Goal: Task Accomplishment & Management: Use online tool/utility

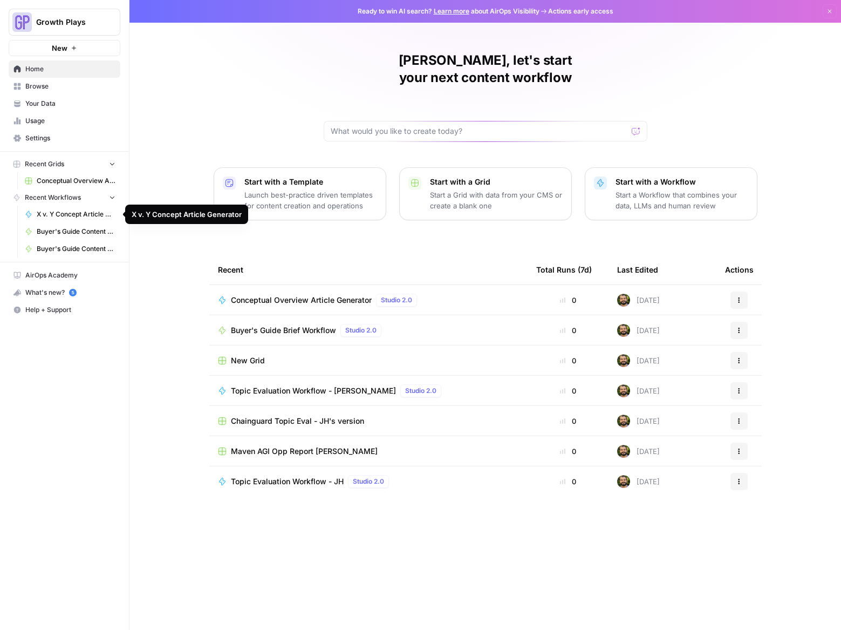
click at [53, 215] on span "X v. Y Concept Article Generator" at bounding box center [76, 214] width 79 height 10
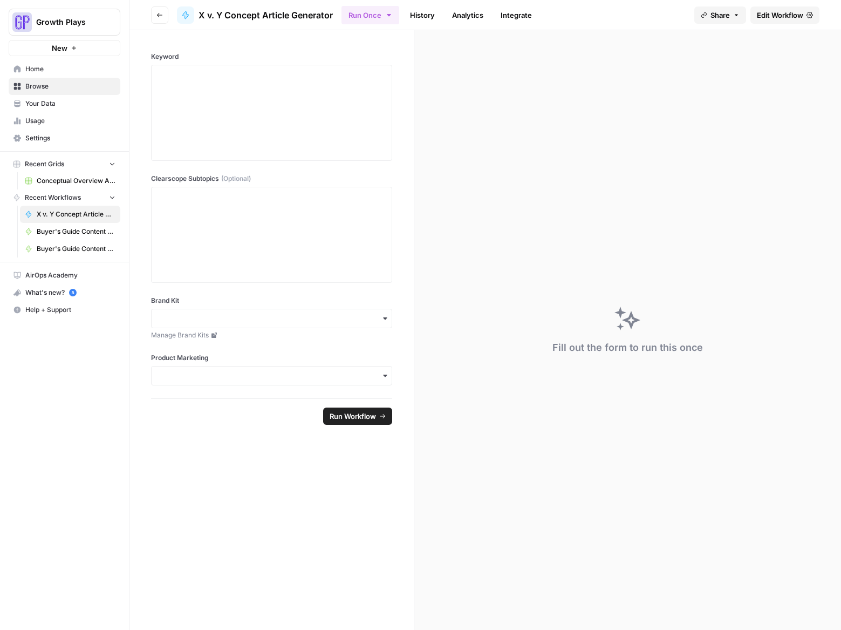
click at [775, 11] on span "Edit Workflow" at bounding box center [780, 15] width 46 height 11
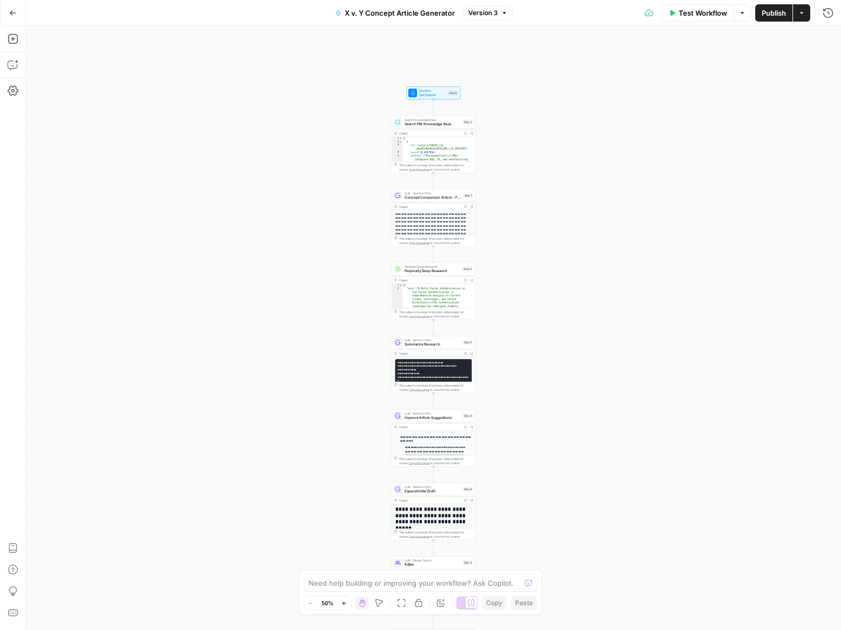
click at [345, 606] on button "Zoom In" at bounding box center [344, 602] width 13 height 13
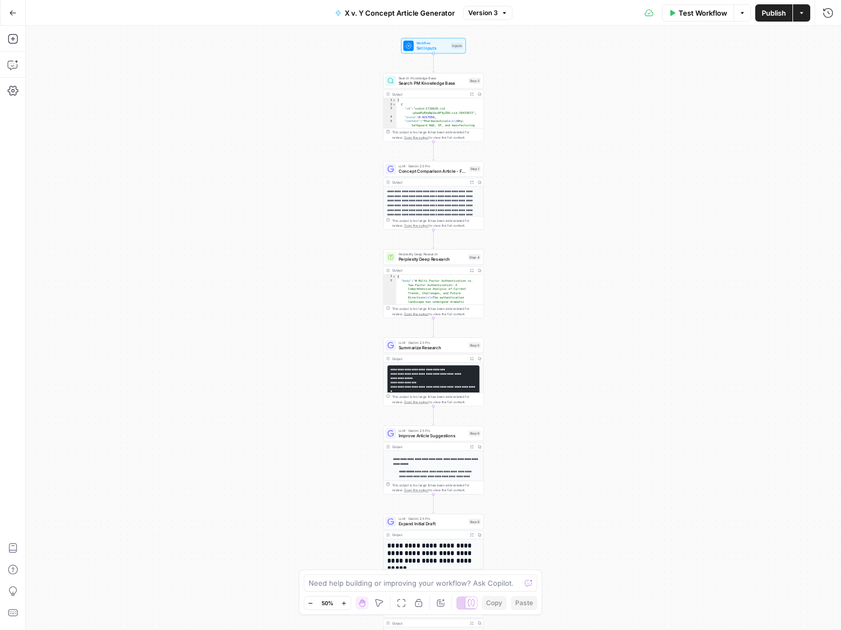
click at [345, 606] on button "Zoom In" at bounding box center [344, 602] width 13 height 13
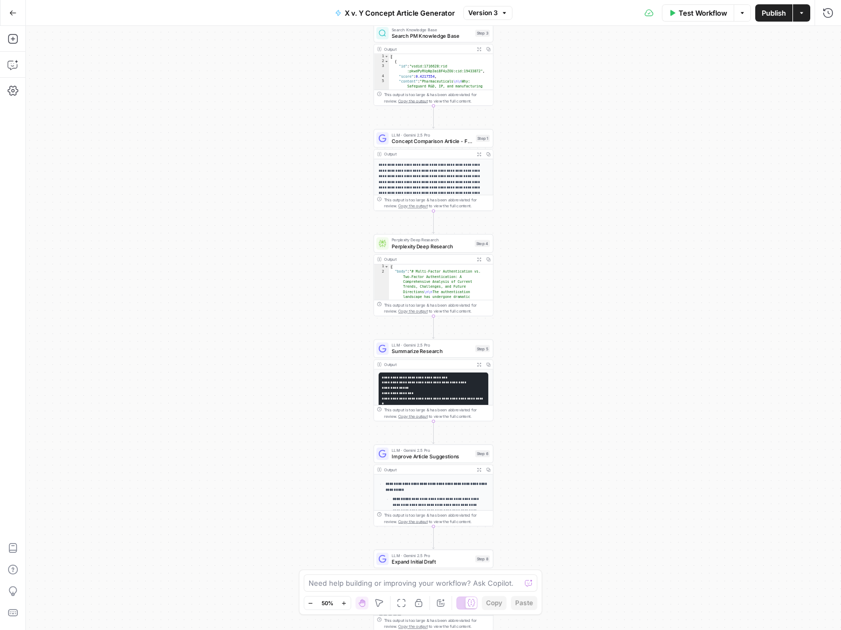
click at [345, 606] on button "Zoom In" at bounding box center [344, 602] width 13 height 13
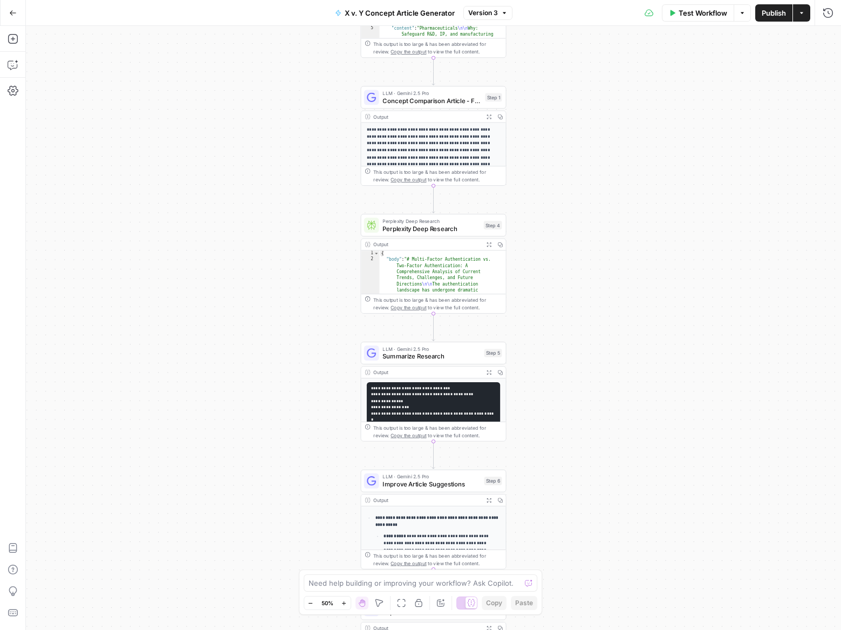
click at [345, 606] on button "Zoom In" at bounding box center [344, 602] width 13 height 13
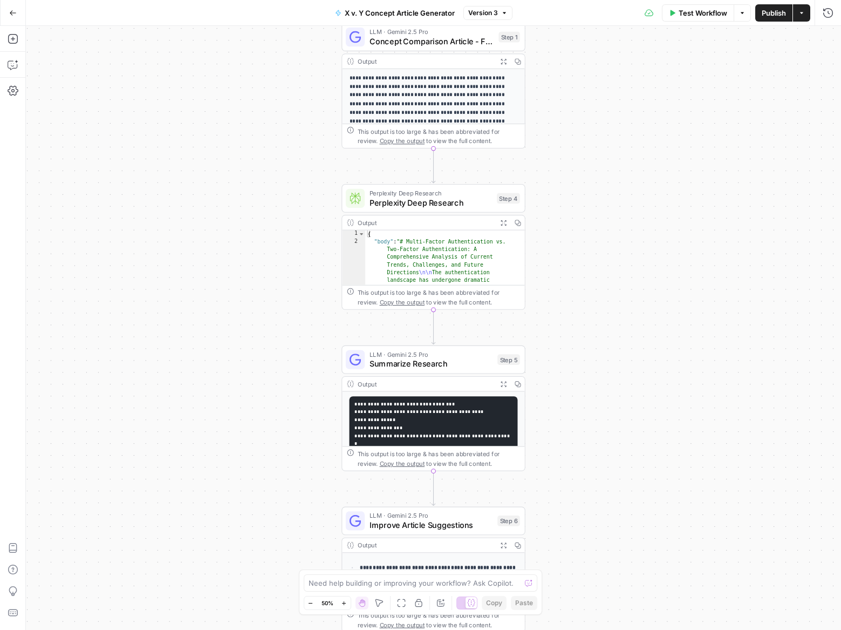
click at [345, 606] on button "Zoom In" at bounding box center [344, 602] width 13 height 13
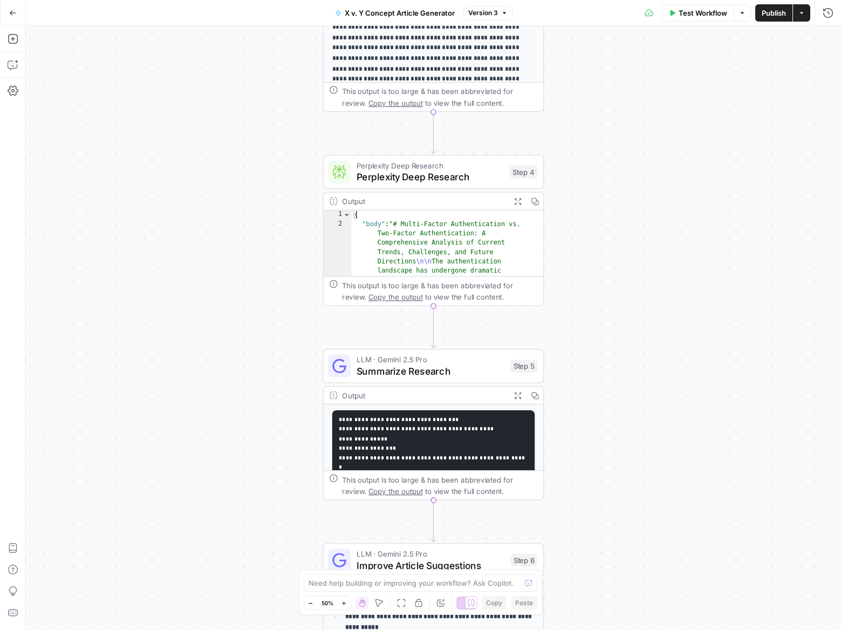
click at [345, 606] on button "Zoom In" at bounding box center [344, 602] width 13 height 13
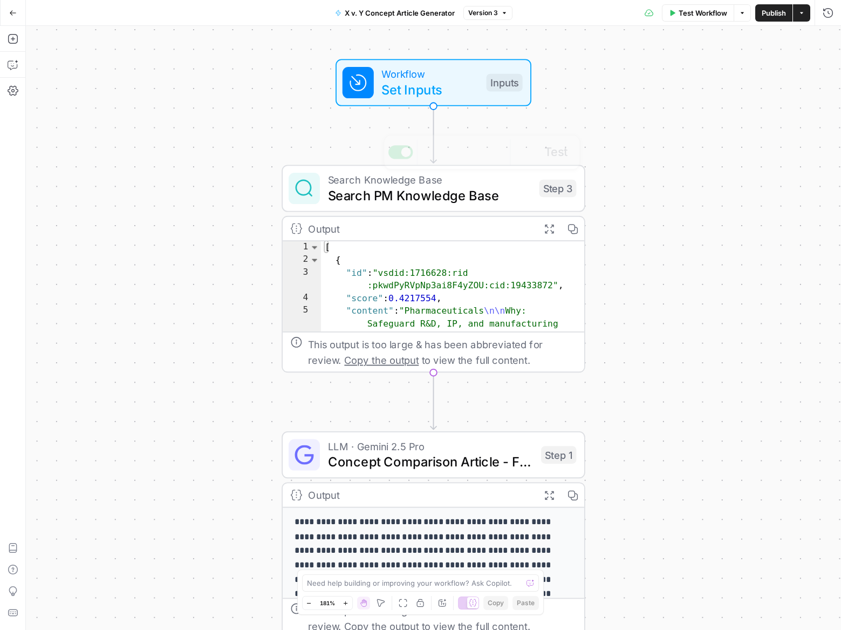
type textarea "**********"
click at [366, 187] on span "Search PM Knowledge Base" at bounding box center [429, 195] width 203 height 19
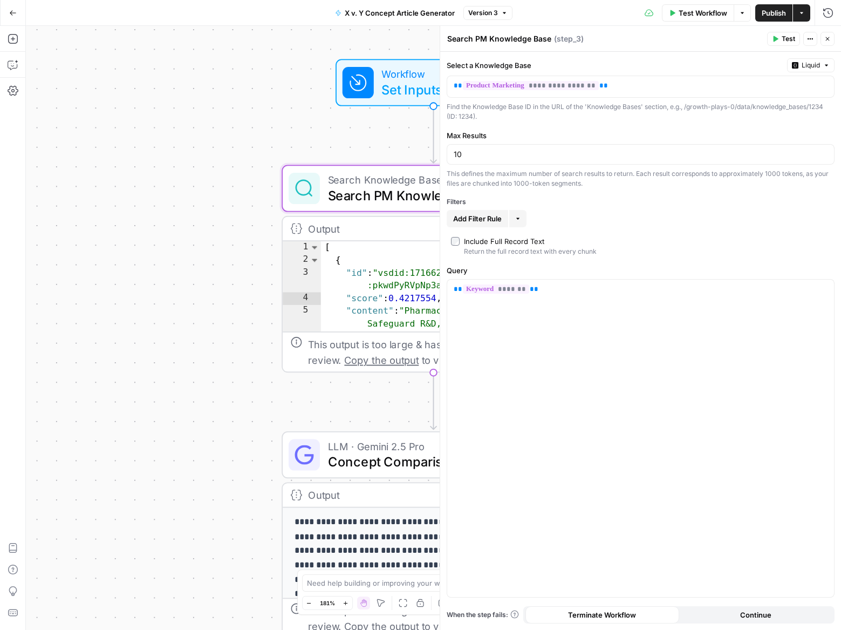
click at [251, 138] on div "**********" at bounding box center [433, 328] width 815 height 604
click at [832, 37] on button "Close" at bounding box center [828, 39] width 14 height 14
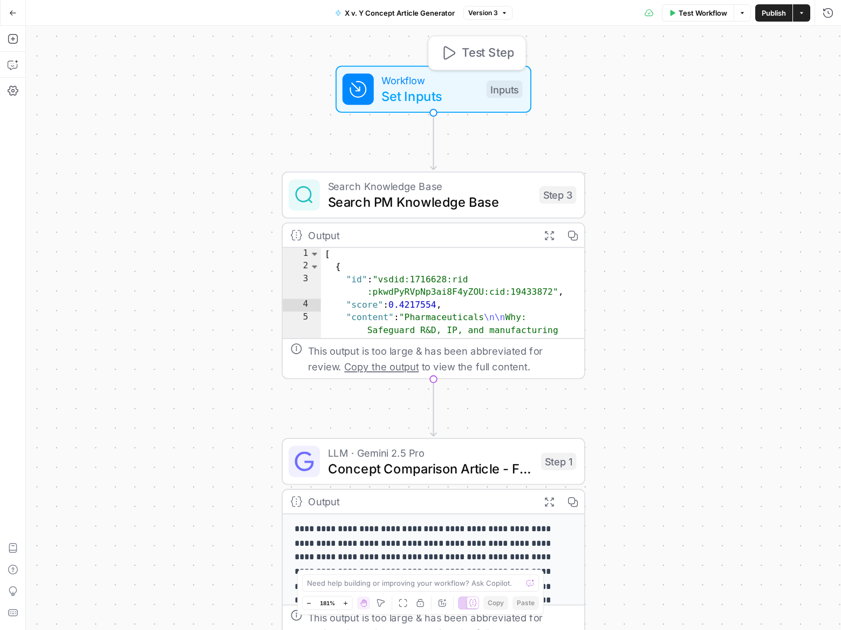
click at [427, 107] on div "Workflow Set Inputs Inputs Test Step" at bounding box center [434, 89] width 196 height 47
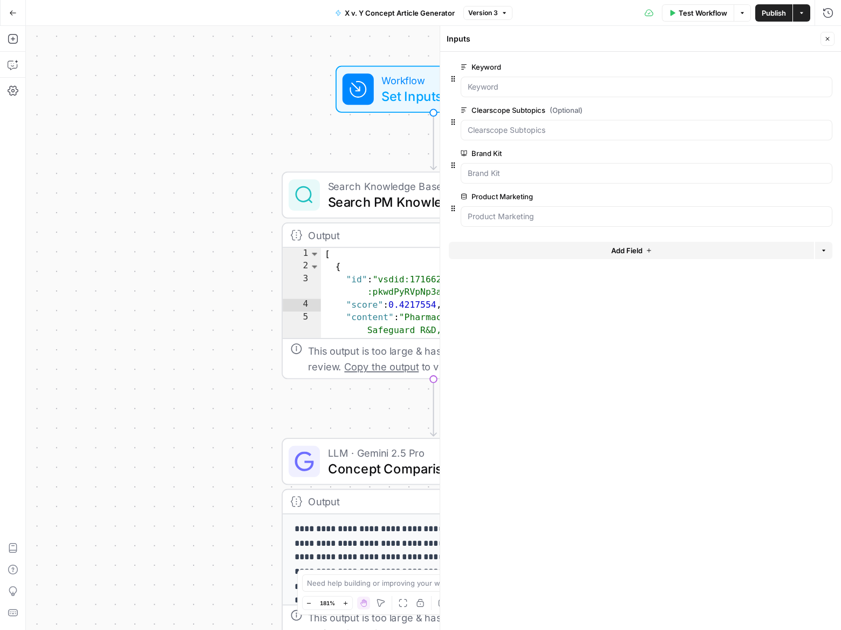
click at [822, 38] on button "Close" at bounding box center [828, 39] width 14 height 14
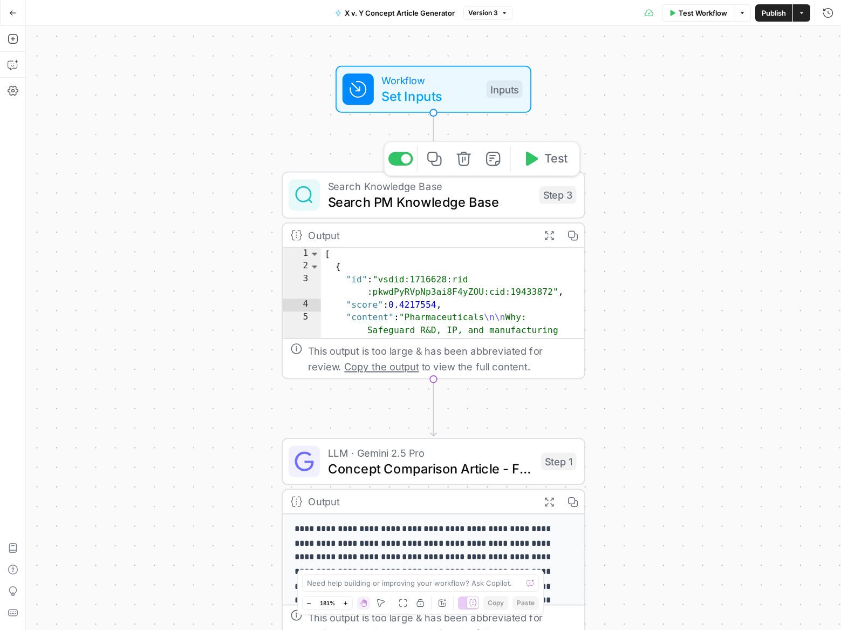
click at [442, 210] on span "Search PM Knowledge Base" at bounding box center [429, 201] width 203 height 19
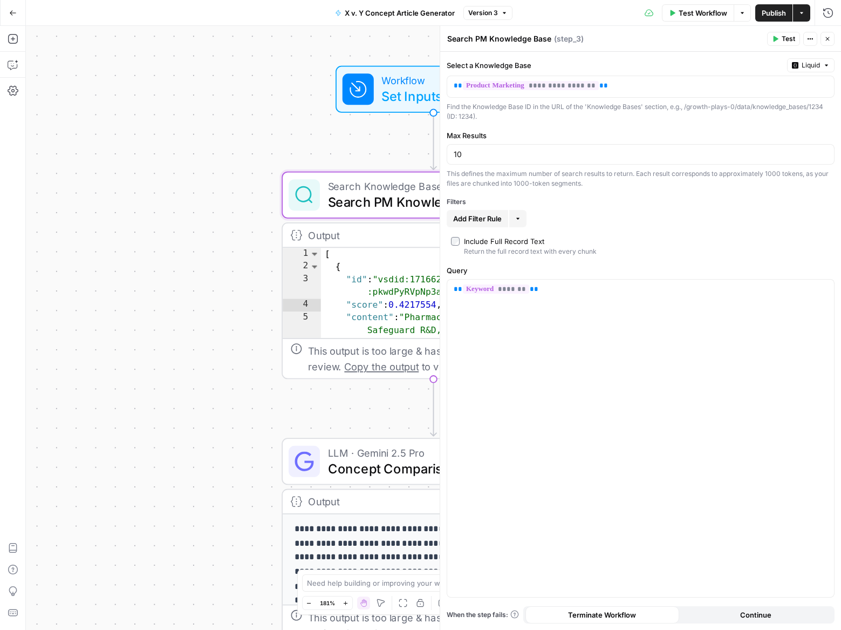
click at [826, 35] on button "Close" at bounding box center [828, 39] width 14 height 14
